Goal: Information Seeking & Learning: Understand process/instructions

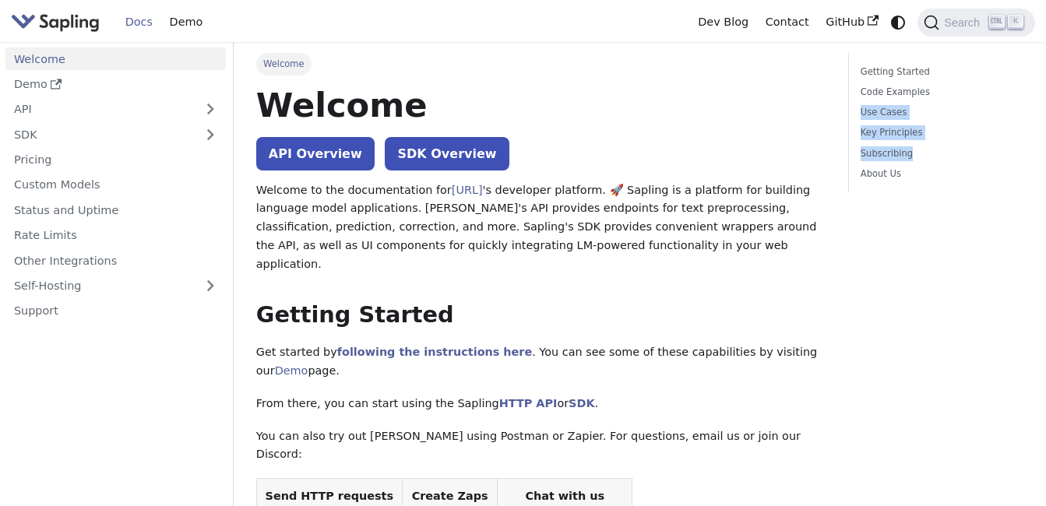
drag, startPoint x: 1025, startPoint y: 95, endPoint x: 1035, endPoint y: 142, distance: 47.8
drag, startPoint x: 1035, startPoint y: 142, endPoint x: 1029, endPoint y: 255, distance: 113.1
click at [174, 24] on link "Demo" at bounding box center [186, 22] width 50 height 24
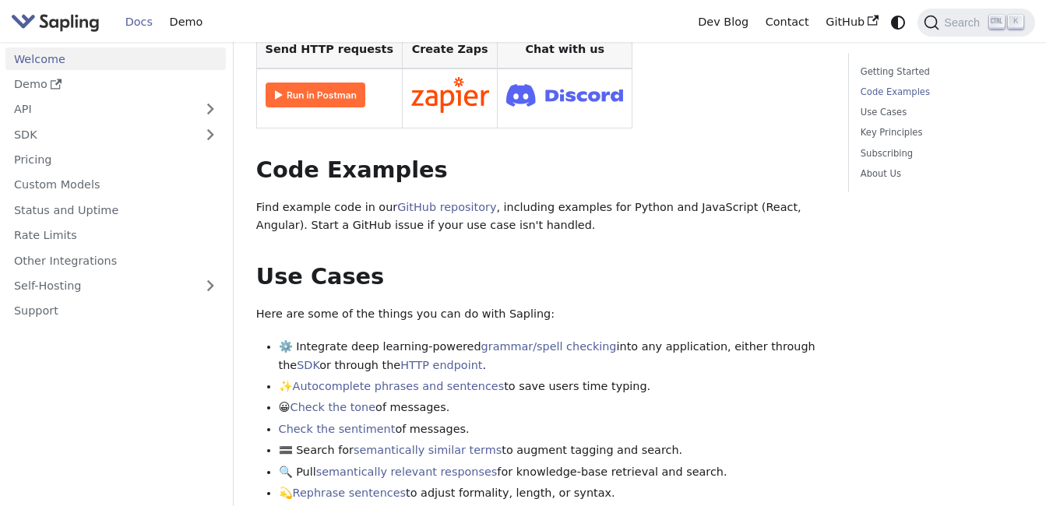
scroll to position [546, 0]
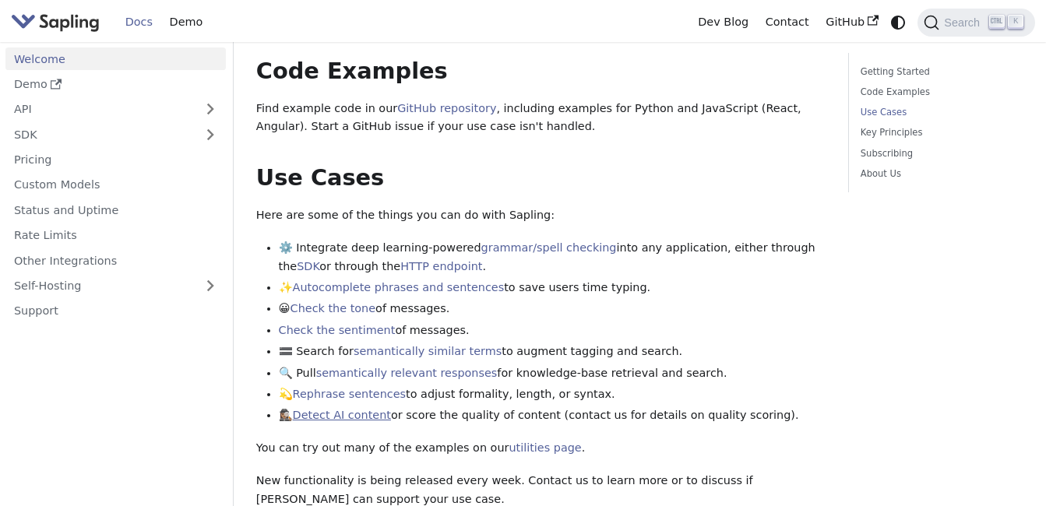
click at [366, 409] on link "Detect AI content" at bounding box center [342, 415] width 98 height 12
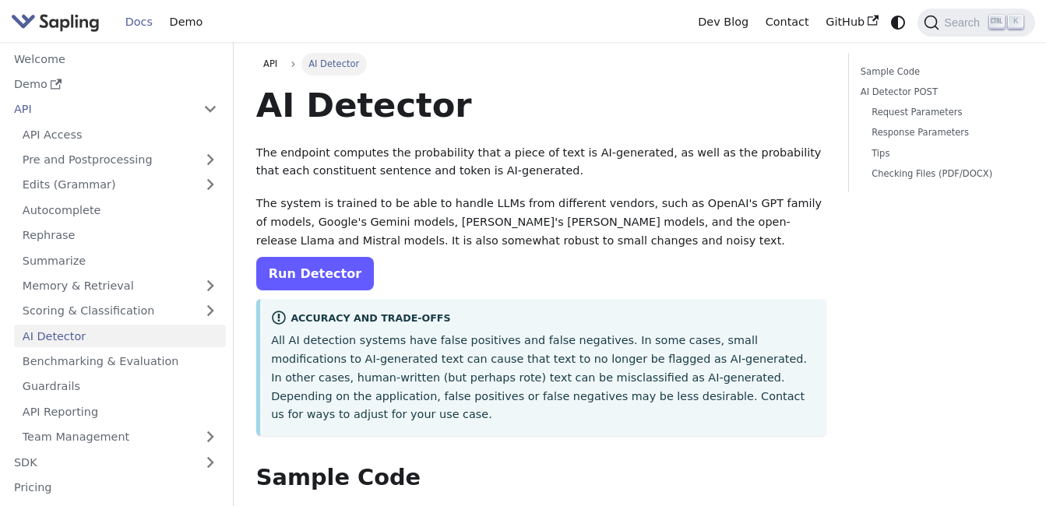
click at [333, 263] on link "Run Detector" at bounding box center [315, 274] width 118 height 34
